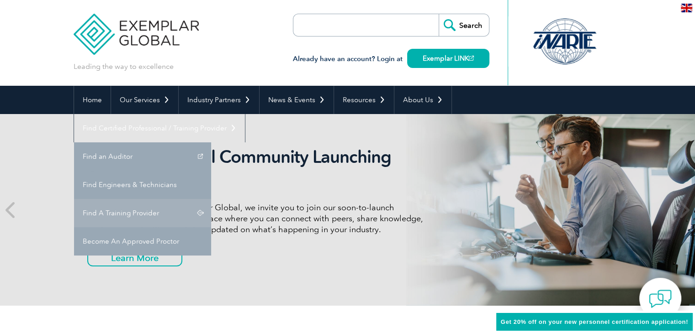
click at [211, 199] on link "Find A Training Provider" at bounding box center [142, 213] width 137 height 28
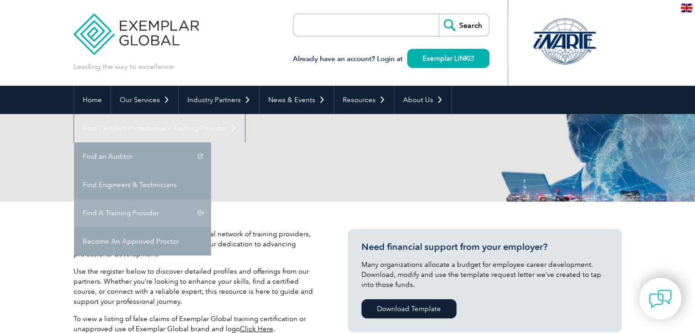
click at [211, 199] on link "Find A Training Provider" at bounding box center [142, 213] width 137 height 28
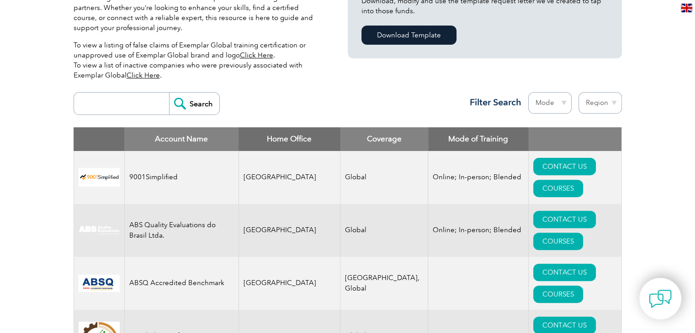
scroll to position [274, 0]
click at [125, 105] on input "search" at bounding box center [124, 104] width 90 height 22
type input "biqs"
click at [180, 109] on input "Search" at bounding box center [194, 104] width 50 height 22
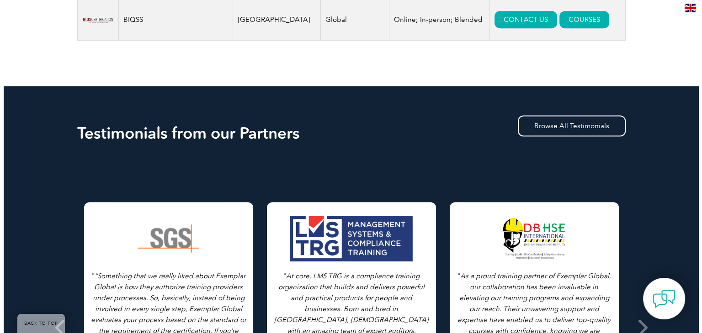
scroll to position [426, 0]
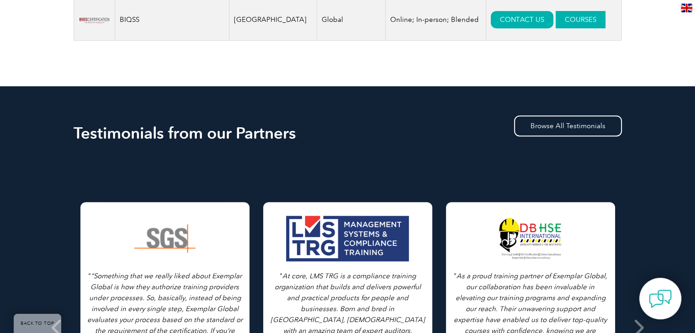
click at [570, 19] on link "COURSES" at bounding box center [580, 19] width 50 height 17
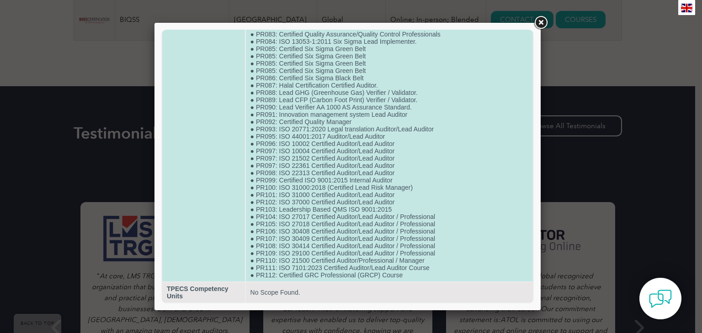
scroll to position [706, 0]
